Goal: Task Accomplishment & Management: Complete application form

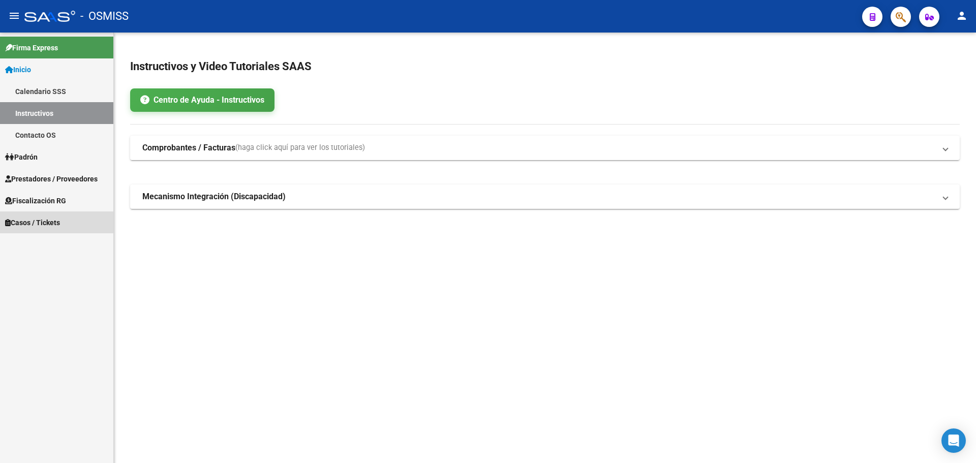
click at [26, 222] on span "Casos / Tickets" at bounding box center [32, 222] width 55 height 11
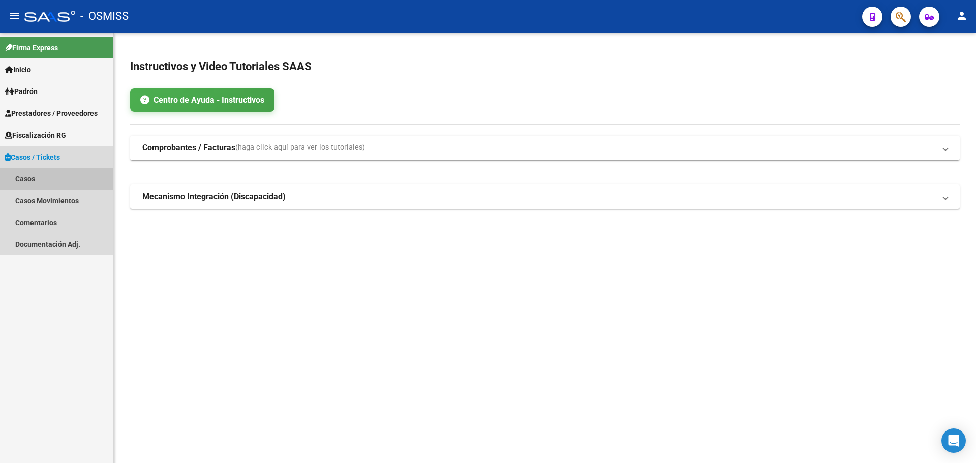
click at [21, 174] on link "Casos" at bounding box center [56, 179] width 113 height 22
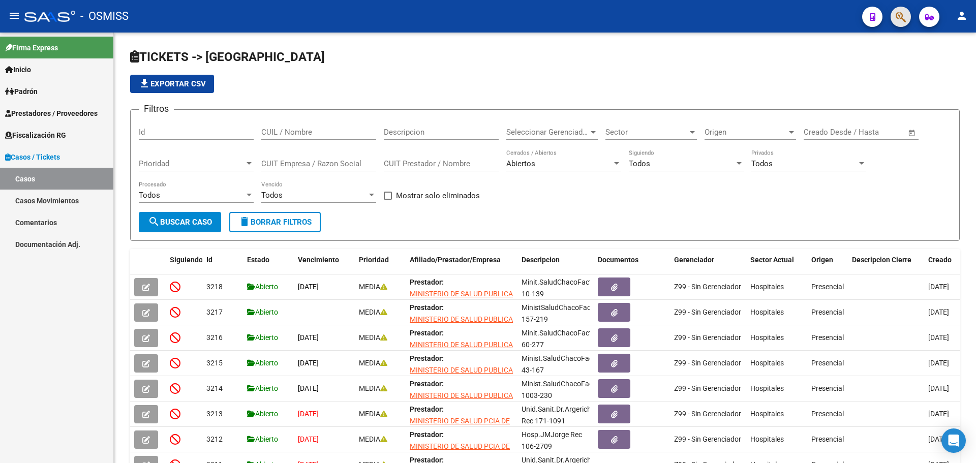
click at [511, 15] on button "button" at bounding box center [900, 17] width 20 height 20
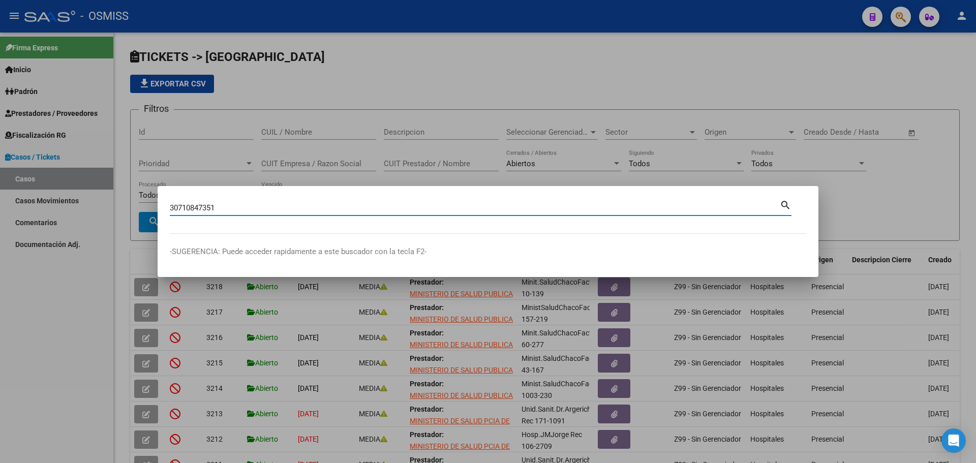
type input "30710847351"
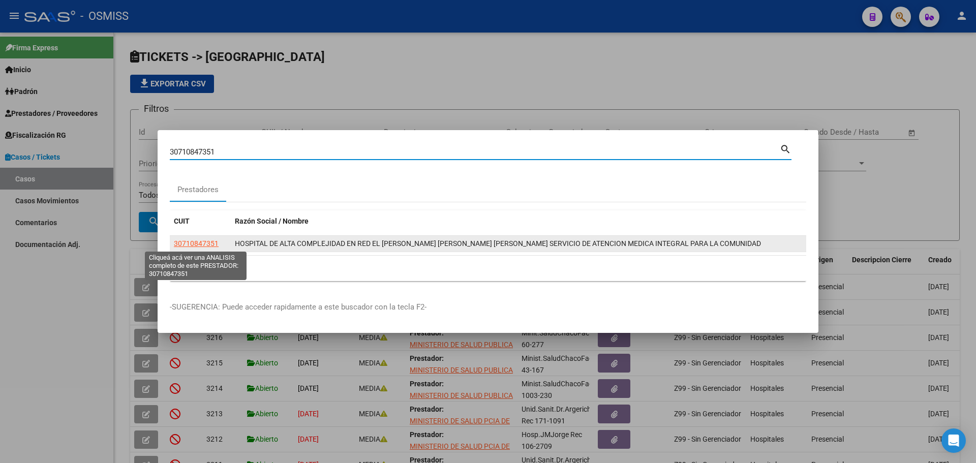
click at [196, 242] on span "30710847351" at bounding box center [196, 243] width 45 height 8
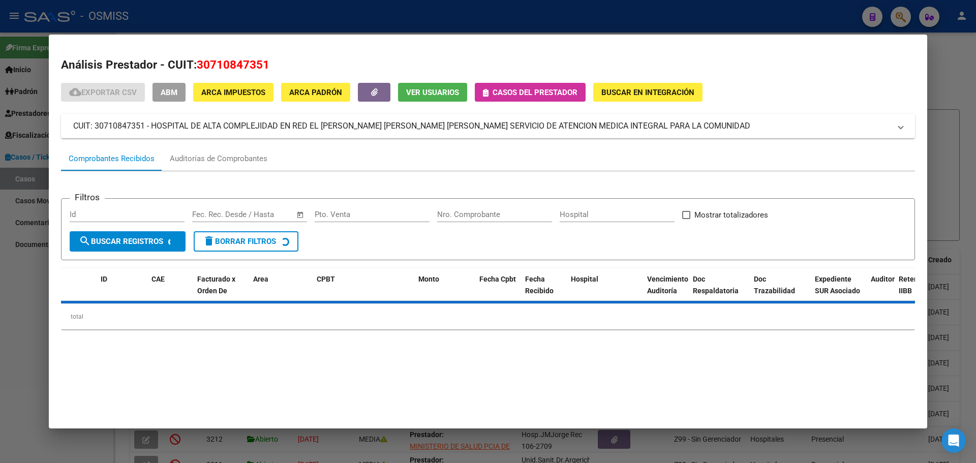
click at [487, 90] on icon "button" at bounding box center [486, 93] width 6 height 8
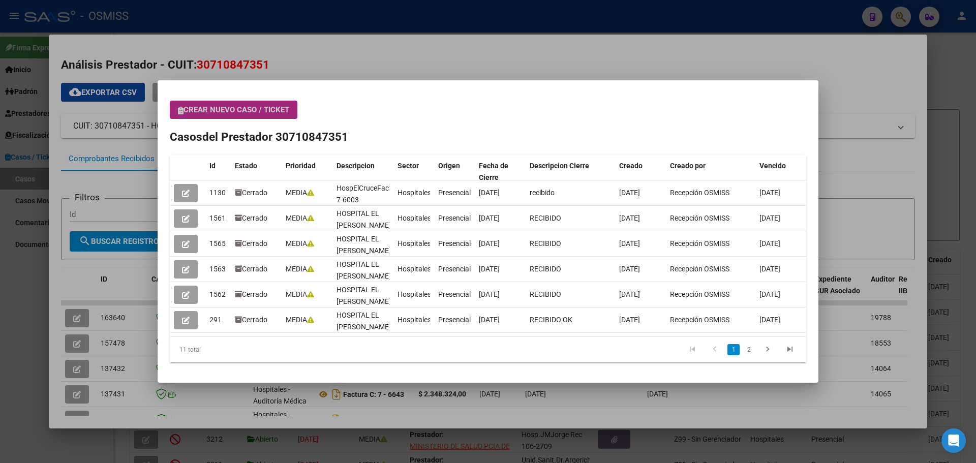
click at [180, 106] on span "Crear nuevo caso / ticket" at bounding box center [233, 109] width 111 height 9
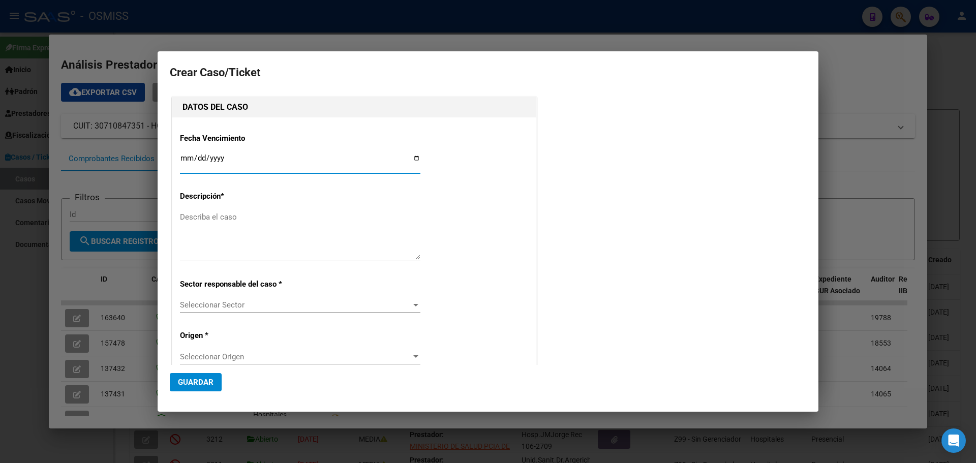
click at [413, 156] on input "Ingresar fecha" at bounding box center [300, 162] width 240 height 16
type input "[DATE]"
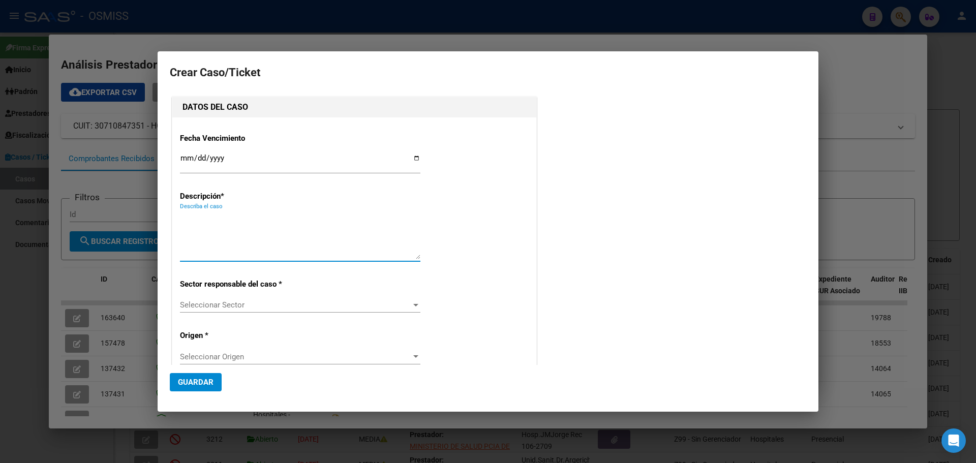
click at [190, 218] on textarea "Describa el caso" at bounding box center [300, 235] width 240 height 48
type textarea "Hosp.Dr.[PERSON_NAME] 7-8397"
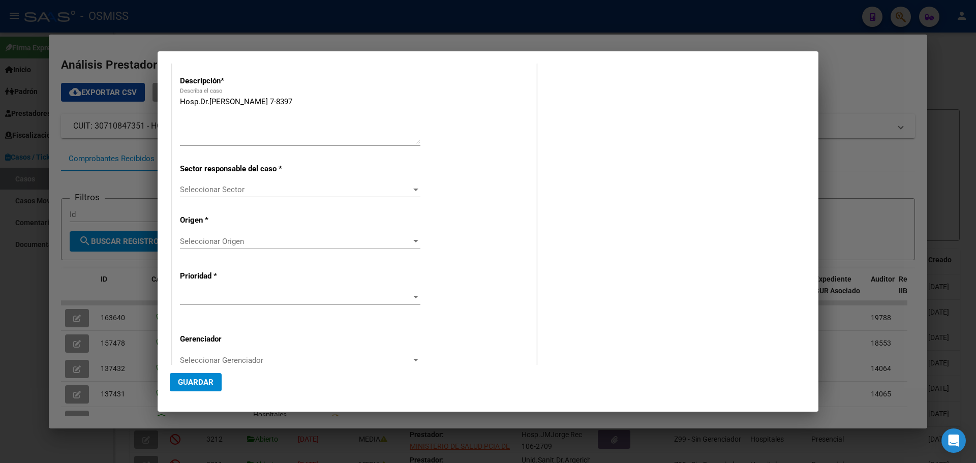
scroll to position [196, 0]
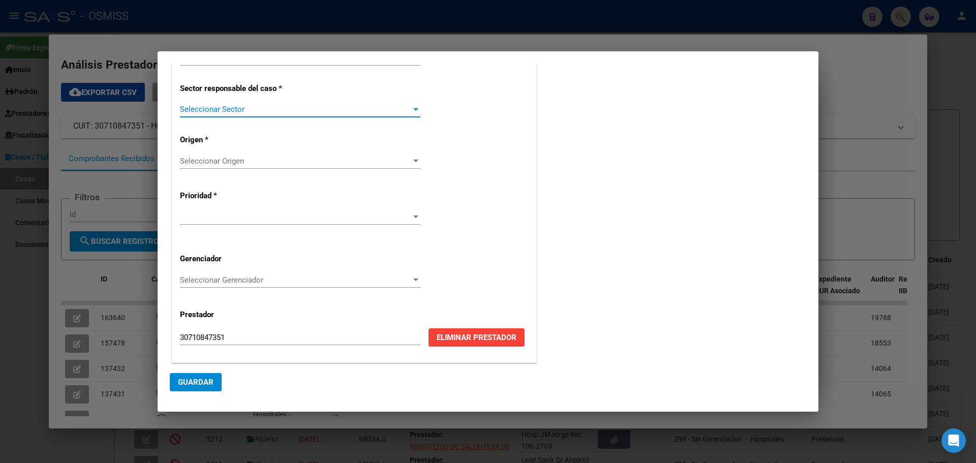
click at [411, 107] on div at bounding box center [415, 109] width 9 height 8
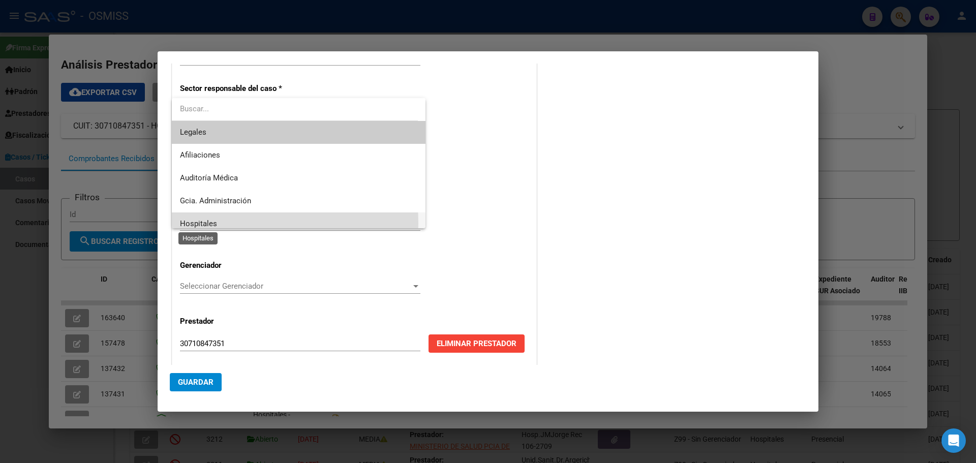
click at [208, 223] on span "Hospitales" at bounding box center [198, 223] width 37 height 9
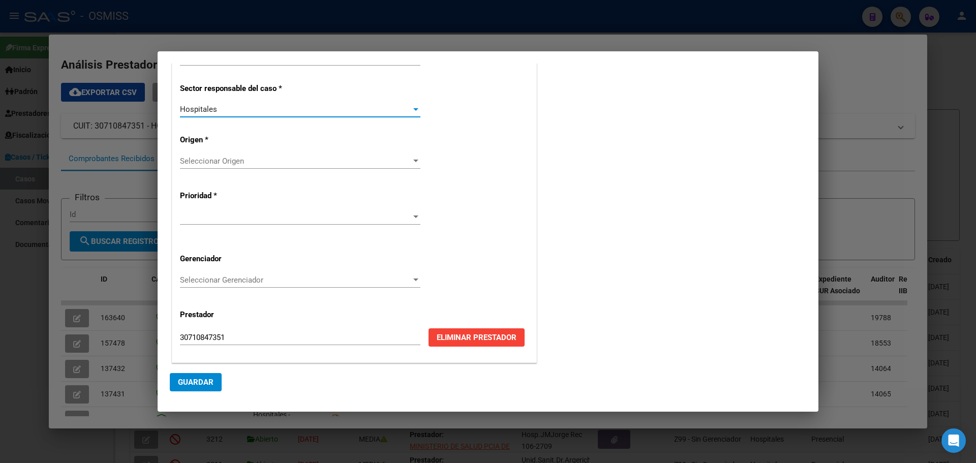
click at [413, 160] on div at bounding box center [415, 161] width 5 height 3
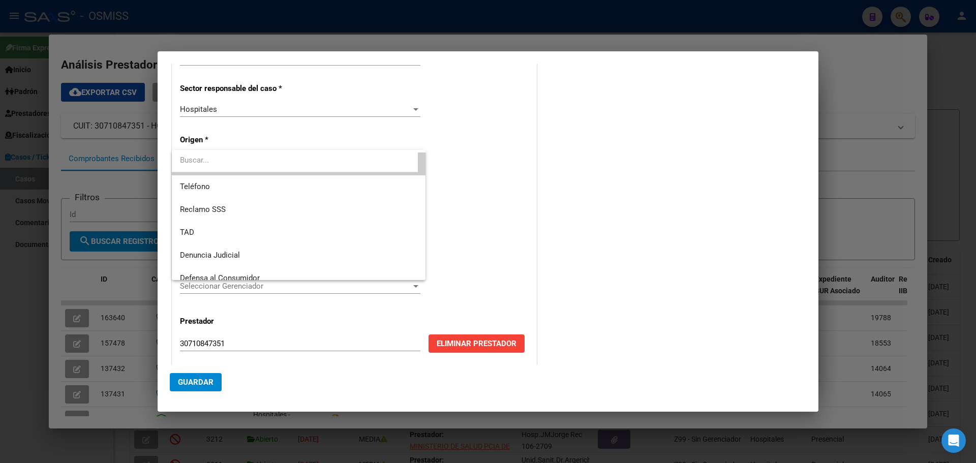
scroll to position [108, 0]
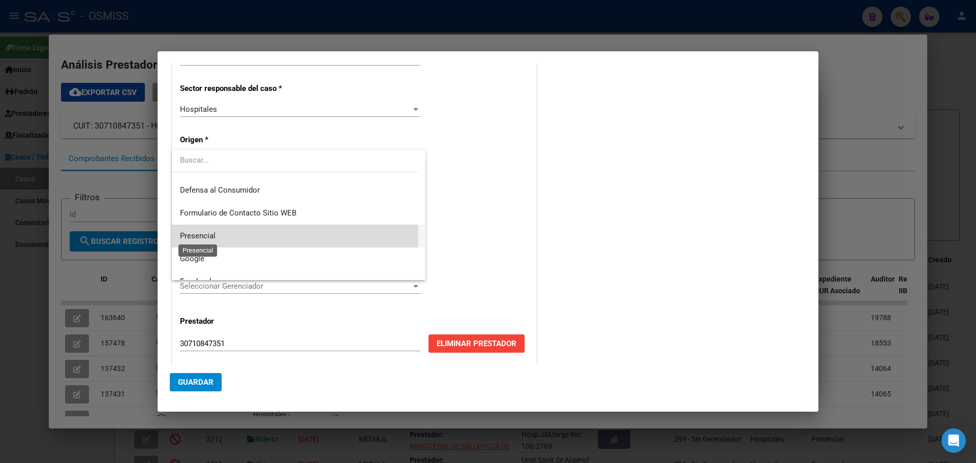
click at [194, 233] on span "Presencial" at bounding box center [198, 235] width 36 height 9
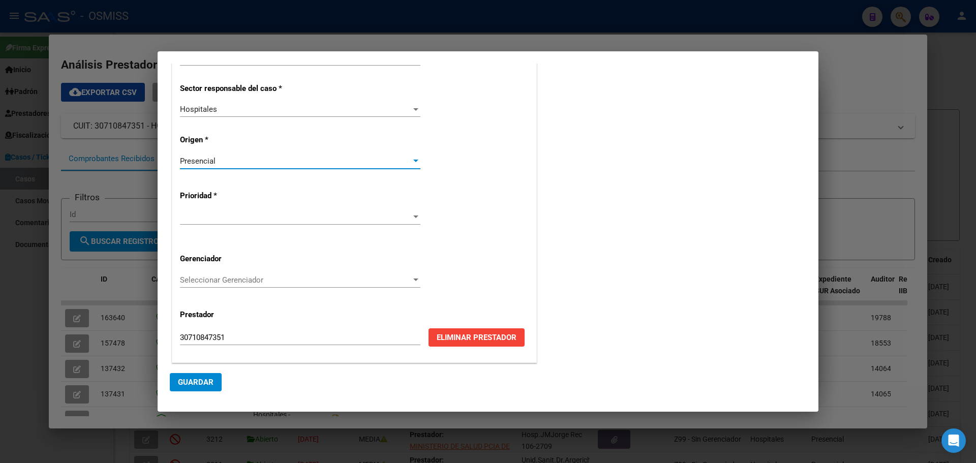
click at [415, 215] on div at bounding box center [415, 216] width 5 height 3
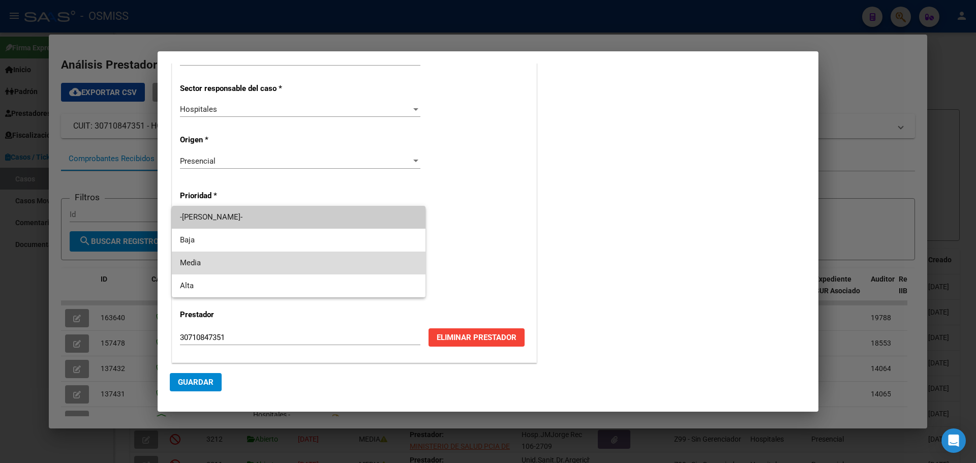
click at [244, 266] on span "Media" at bounding box center [298, 263] width 237 height 23
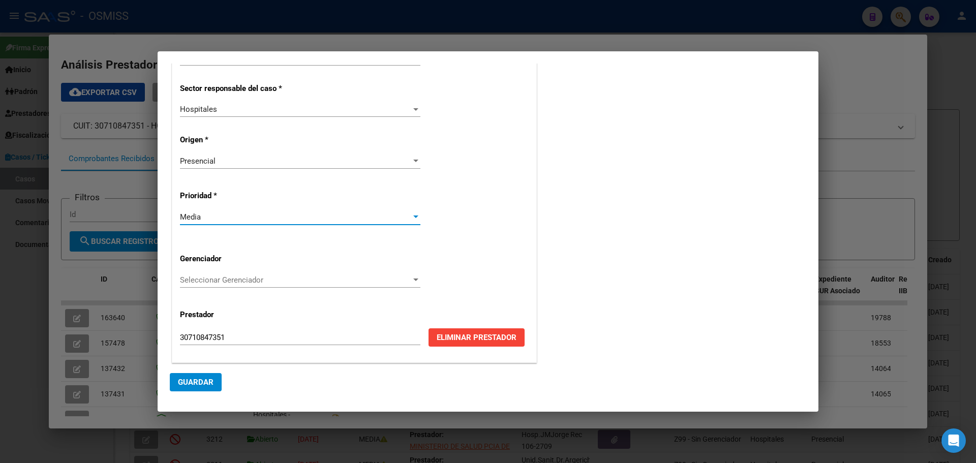
click at [413, 278] on div at bounding box center [415, 279] width 5 height 3
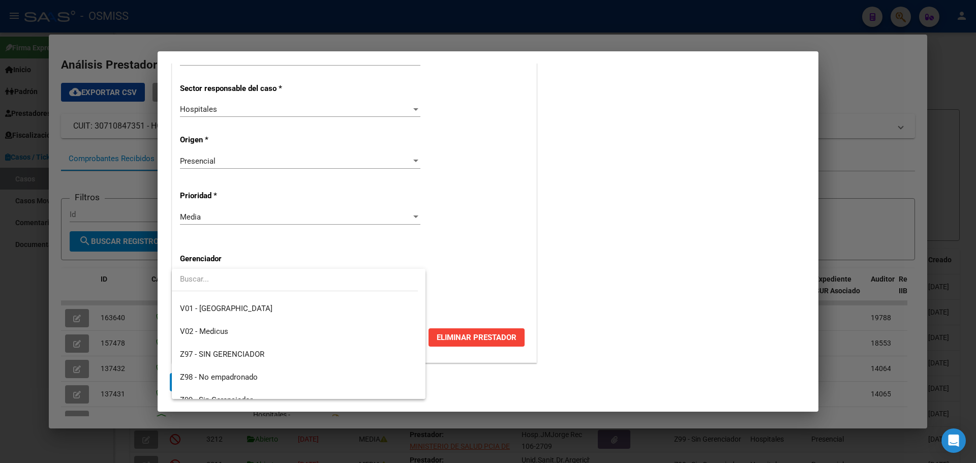
scroll to position [304, 0]
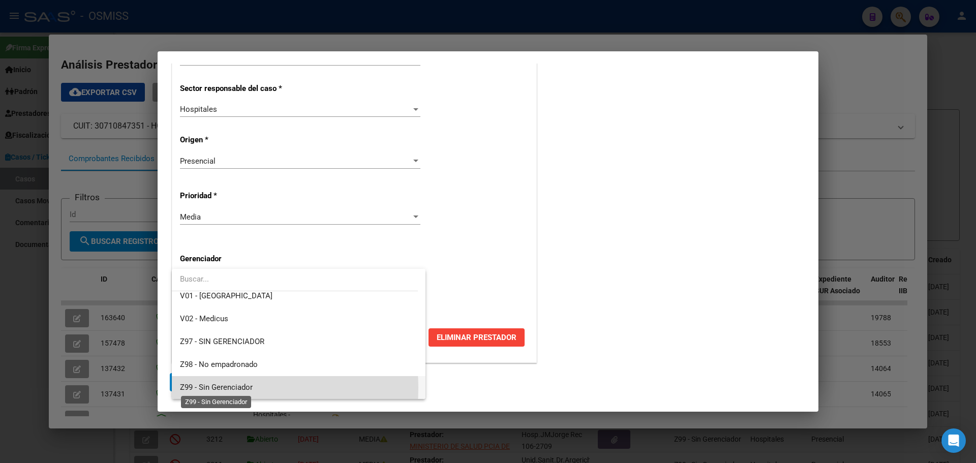
click at [223, 299] on span "Z99 - Sin Gerenciador" at bounding box center [216, 387] width 73 height 9
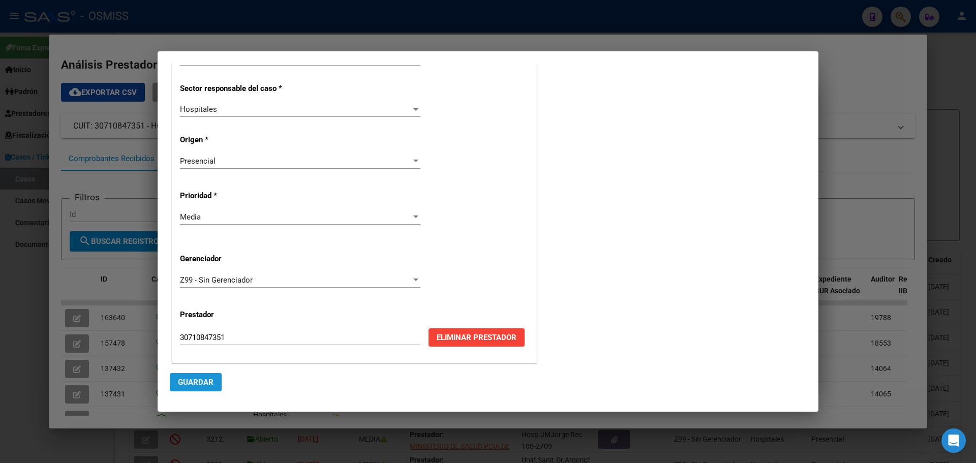
click at [212, 299] on span "Guardar" at bounding box center [196, 382] width 36 height 9
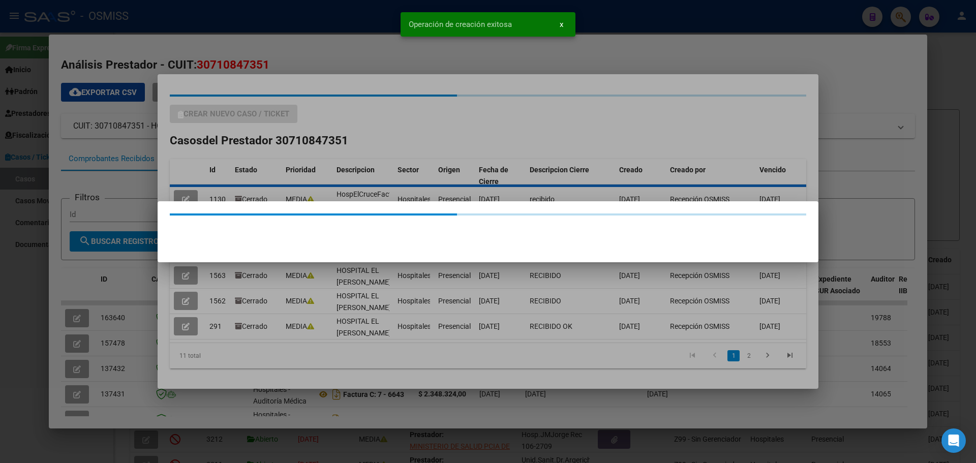
scroll to position [0, 0]
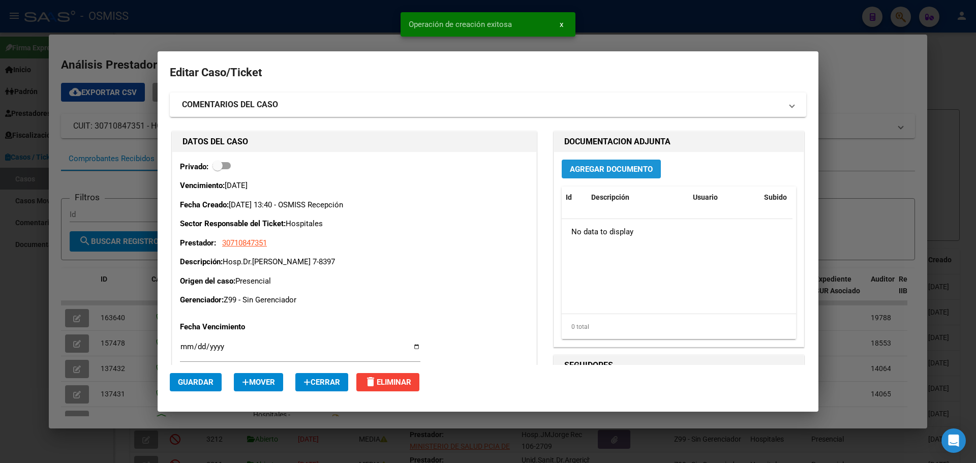
click at [511, 166] on span "Agregar Documento" at bounding box center [611, 169] width 83 height 9
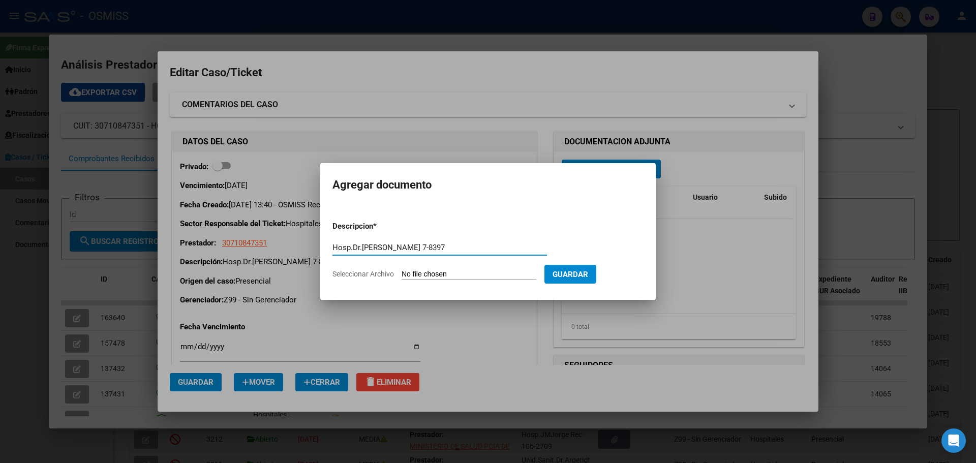
type input "Hosp.Dr.[PERSON_NAME] 7-8397"
click at [387, 273] on span "Seleccionar Archivo" at bounding box center [362, 274] width 61 height 8
click at [401, 273] on input "Seleccionar Archivo" at bounding box center [468, 275] width 135 height 10
type input "C:\fakepath\Fact 8397.pdf"
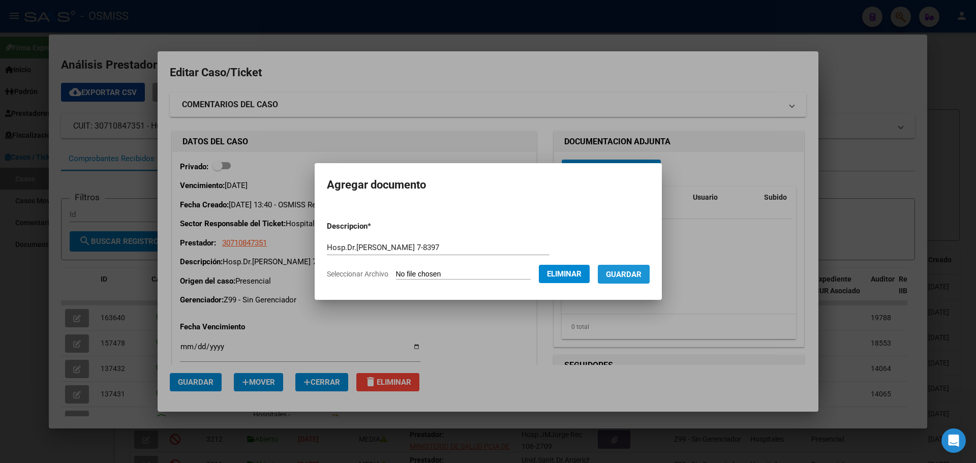
click at [511, 273] on span "Guardar" at bounding box center [624, 274] width 36 height 9
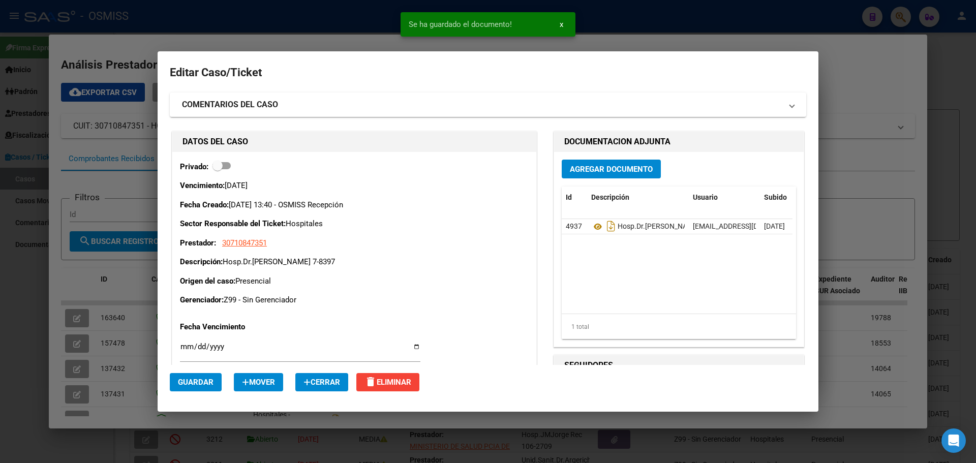
click at [225, 6] on div at bounding box center [488, 231] width 976 height 463
